Goal: Task Accomplishment & Management: Manage account settings

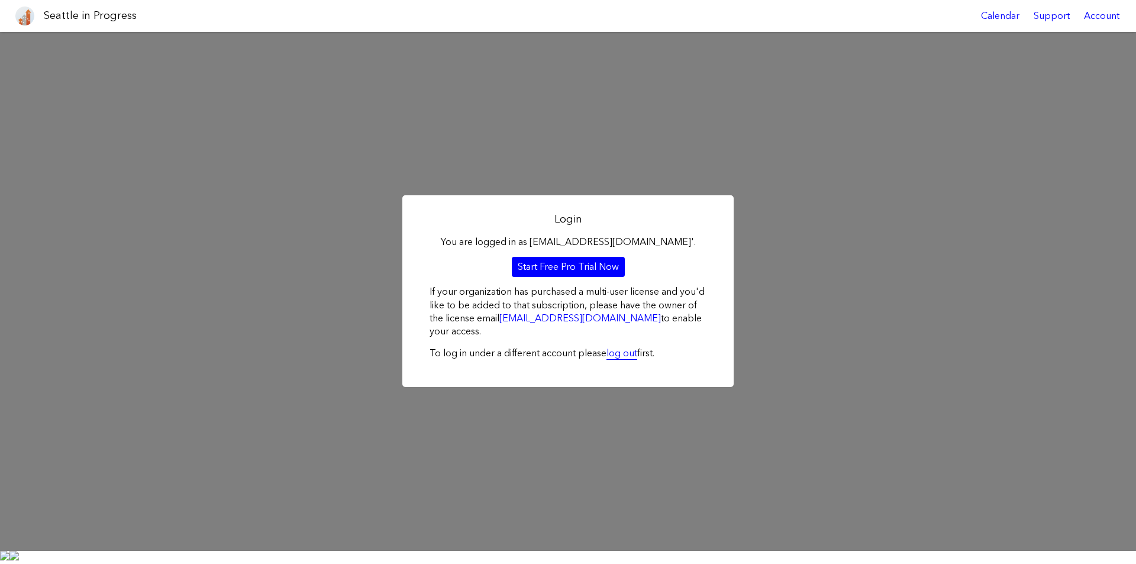
click at [611, 359] on link "log out" at bounding box center [621, 352] width 31 height 11
click at [607, 357] on link "log out" at bounding box center [621, 352] width 31 height 11
click at [612, 359] on link "log out" at bounding box center [621, 352] width 31 height 11
